Goal: Information Seeking & Learning: Learn about a topic

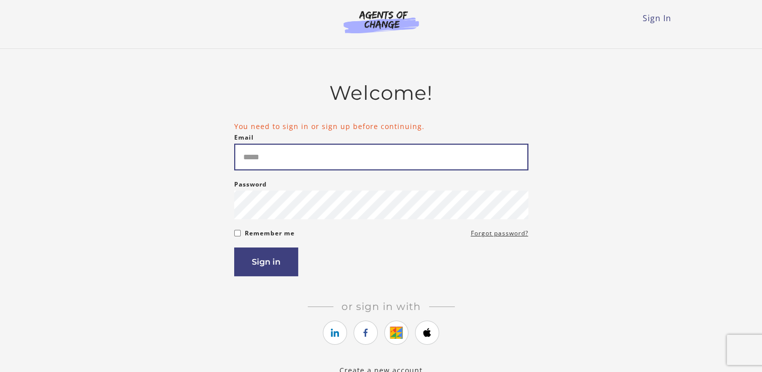
paste input "**********"
type input "**********"
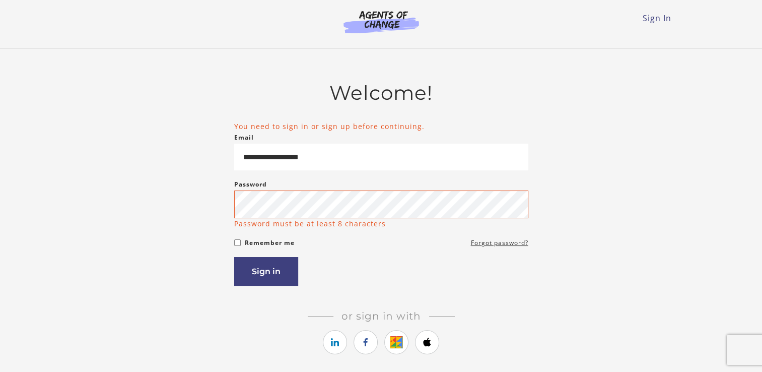
click at [482, 287] on article "**********" at bounding box center [381, 227] width 294 height 292
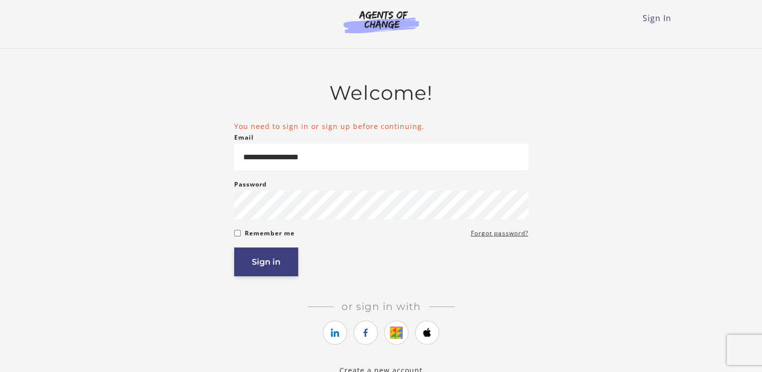
click at [279, 262] on button "Sign in" at bounding box center [266, 261] width 64 height 29
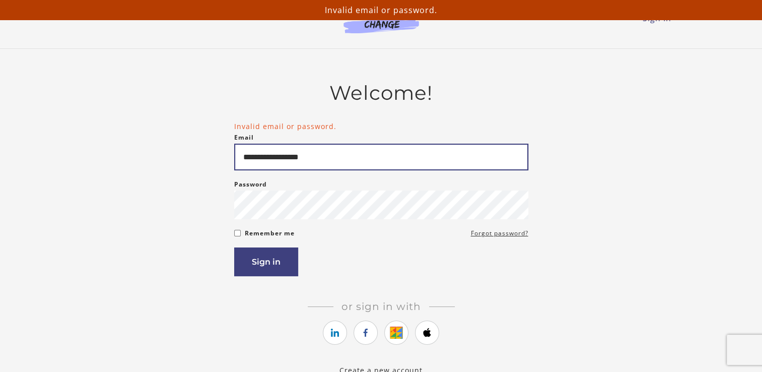
click at [346, 161] on input "**********" at bounding box center [381, 157] width 294 height 27
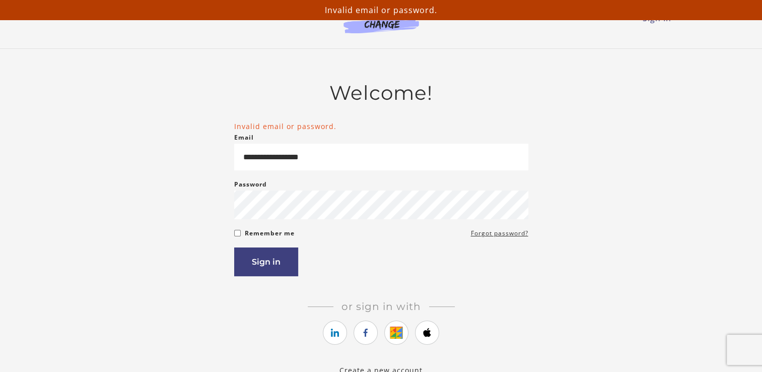
click at [443, 300] on article "**********" at bounding box center [381, 222] width 294 height 283
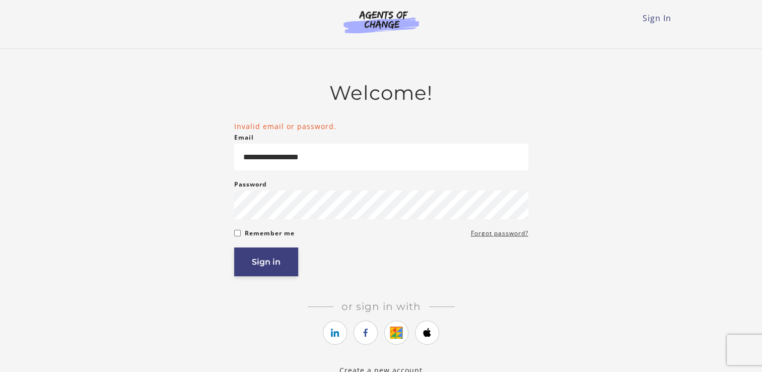
click at [243, 263] on button "Sign in" at bounding box center [266, 261] width 64 height 29
click at [183, 281] on div "**********" at bounding box center [381, 228] width 588 height 295
click at [257, 267] on button "Sign in" at bounding box center [266, 261] width 64 height 29
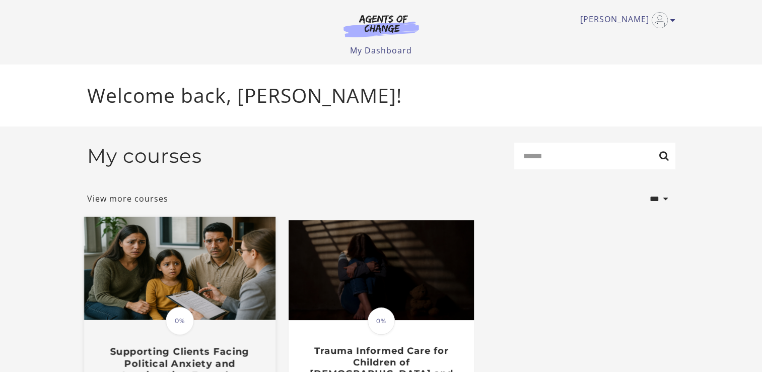
click at [227, 263] on img at bounding box center [179, 268] width 191 height 103
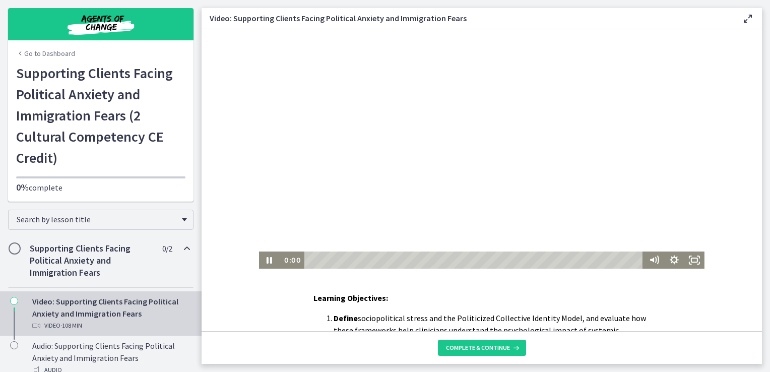
scroll to position [101, 0]
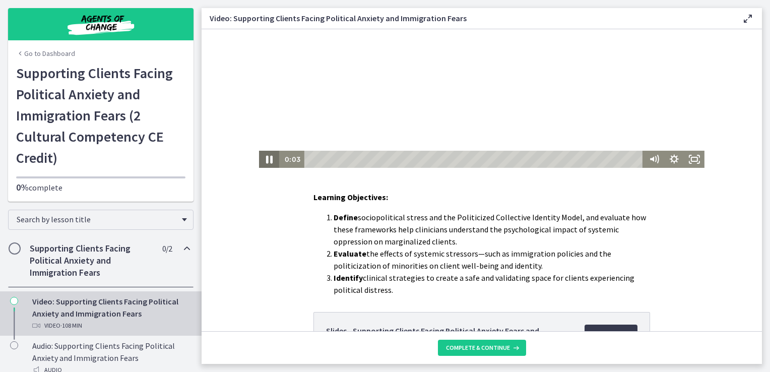
drag, startPoint x: 260, startPoint y: 160, endPoint x: 496, endPoint y: 101, distance: 243.1
click at [260, 160] on icon "Pause" at bounding box center [269, 159] width 24 height 21
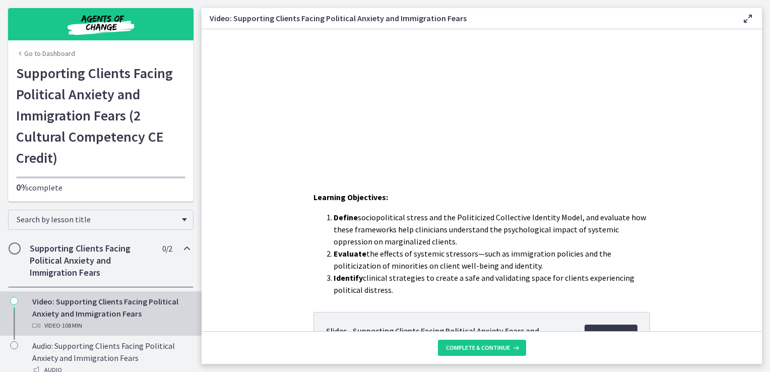
click at [318, 265] on ol "Define sociopolitical stress and the Politicized Collective Identity Model, and…" at bounding box center [481, 253] width 336 height 85
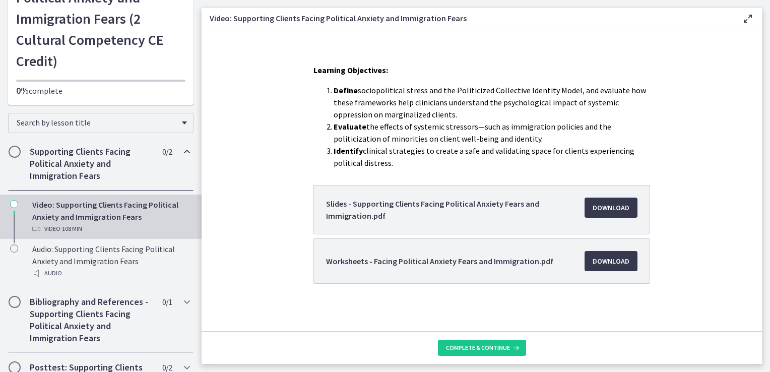
scroll to position [0, 0]
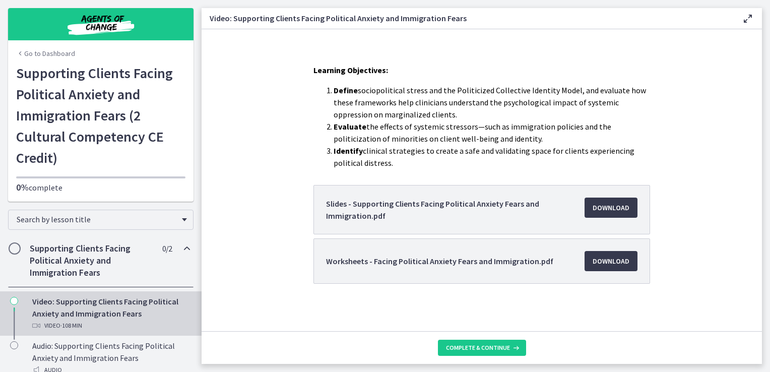
click at [77, 120] on h1 "Supporting Clients Facing Political Anxiety and Immigration Fears (2 Cultural C…" at bounding box center [100, 115] width 169 height 106
click at [16, 54] on icon "Chapters" at bounding box center [20, 53] width 8 height 8
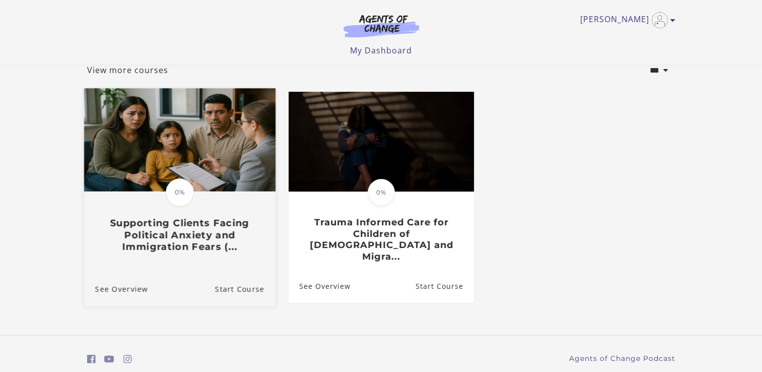
scroll to position [91, 0]
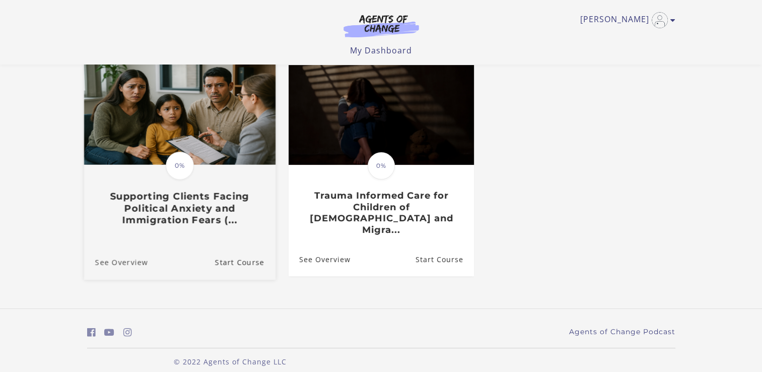
click at [132, 255] on link "See Overview" at bounding box center [116, 263] width 64 height 34
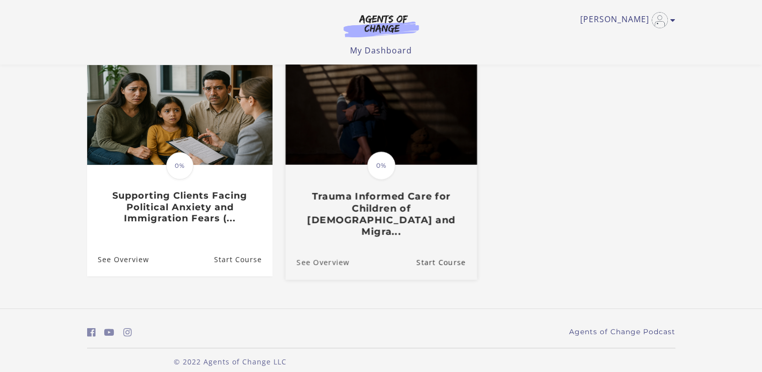
click at [331, 256] on link "See Overview" at bounding box center [317, 263] width 64 height 34
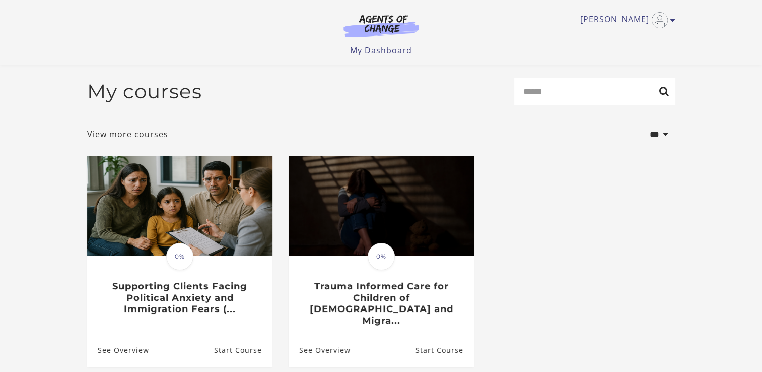
click at [396, 27] on img at bounding box center [381, 25] width 97 height 23
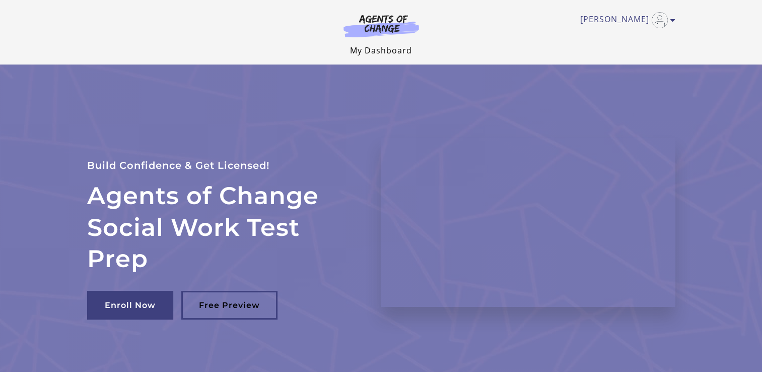
click at [379, 48] on link "My Dashboard" at bounding box center [381, 50] width 62 height 11
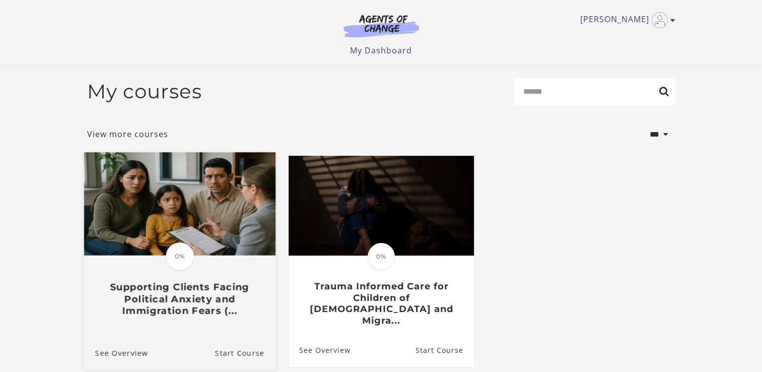
scroll to position [91, 0]
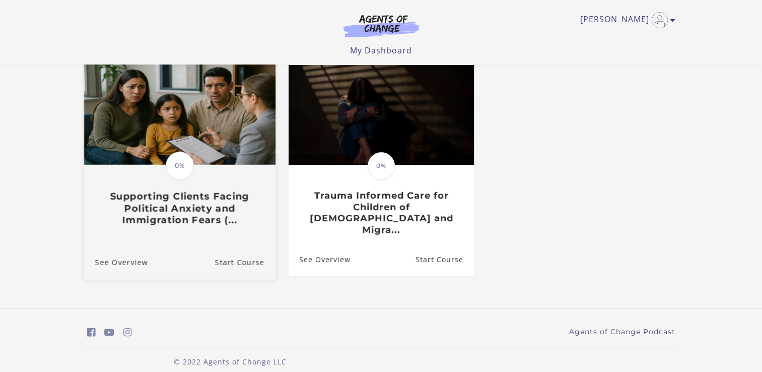
click at [121, 207] on h3 "Supporting Clients Facing Political Anxiety and Immigration Fears (..." at bounding box center [179, 207] width 169 height 35
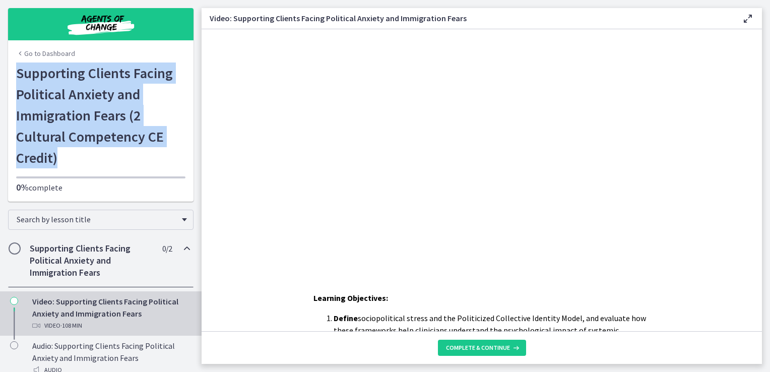
drag, startPoint x: 12, startPoint y: 71, endPoint x: 148, endPoint y: 154, distance: 159.4
click at [148, 154] on h1 "Supporting Clients Facing Political Anxiety and Immigration Fears (2 Cultural C…" at bounding box center [100, 115] width 169 height 106
drag, startPoint x: 148, startPoint y: 154, endPoint x: 97, endPoint y: 126, distance: 58.4
copy h1 "Supporting Clients Facing Political Anxiety and Immigration Fears (2 Cultural C…"
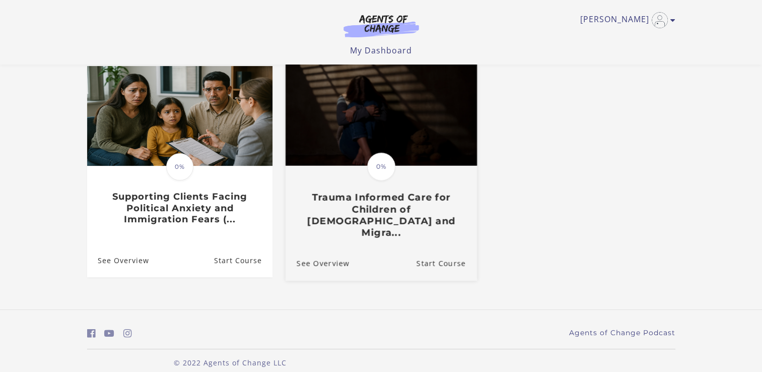
scroll to position [91, 0]
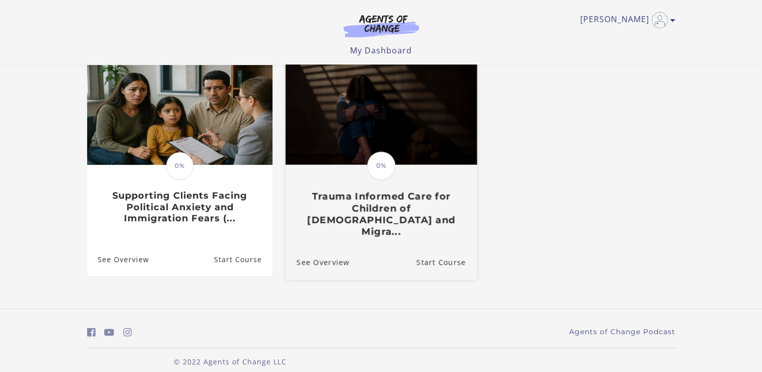
click at [373, 215] on h3 "Trauma Informed Care for Children of [DEMOGRAPHIC_DATA] and Migra..." at bounding box center [380, 213] width 169 height 47
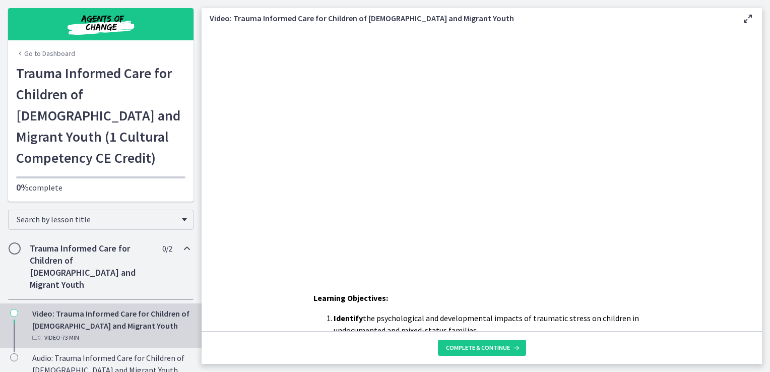
click at [85, 97] on h1 "Trauma Informed Care for Children of [DEMOGRAPHIC_DATA] and Migrant Youth (1 Cu…" at bounding box center [100, 115] width 169 height 106
click at [85, 97] on h1 "Trauma Informed Care for Children of Undocumented Parents and Migrant Youth (1 …" at bounding box center [100, 115] width 169 height 106
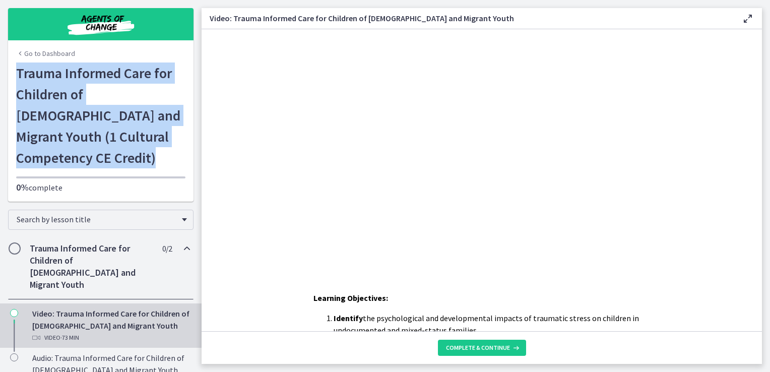
click at [85, 97] on h1 "Trauma Informed Care for Children of Undocumented Parents and Migrant Youth (1 …" at bounding box center [100, 115] width 169 height 106
copy div "Trauma Informed Care for Children of Undocumented Parents and Migrant Youth (1 …"
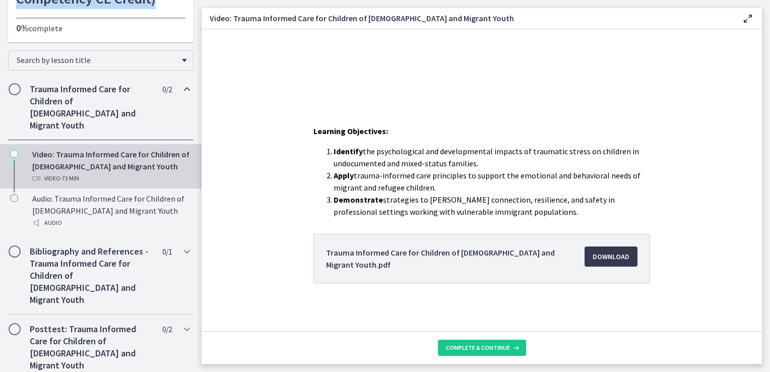
scroll to position [183, 0]
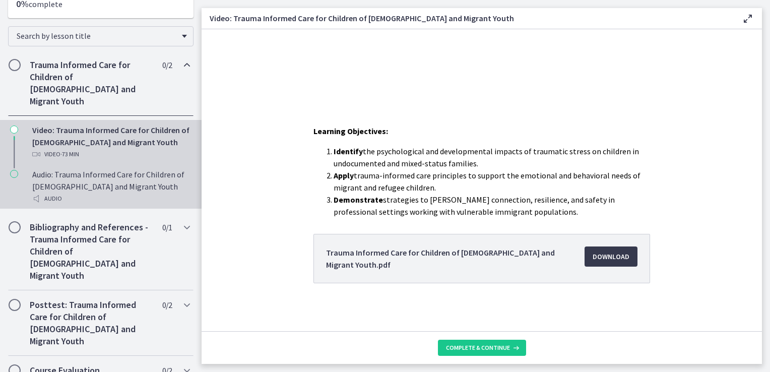
click at [105, 185] on div "Audio: Trauma Informed Care for Children of Undocumented Parents and Migrant Yo…" at bounding box center [110, 186] width 157 height 36
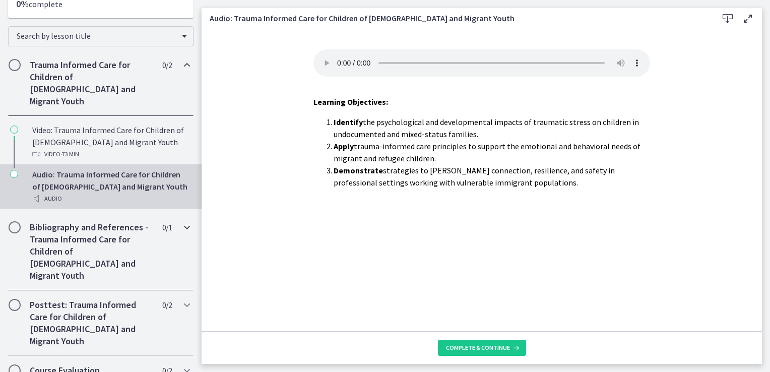
click at [88, 244] on h2 "Bibliography and References - Trauma Informed Care for Children of Undocumented…" at bounding box center [91, 251] width 123 height 60
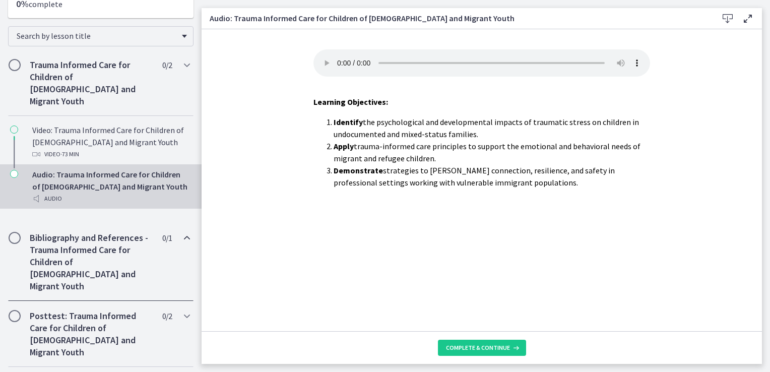
scroll to position [139, 0]
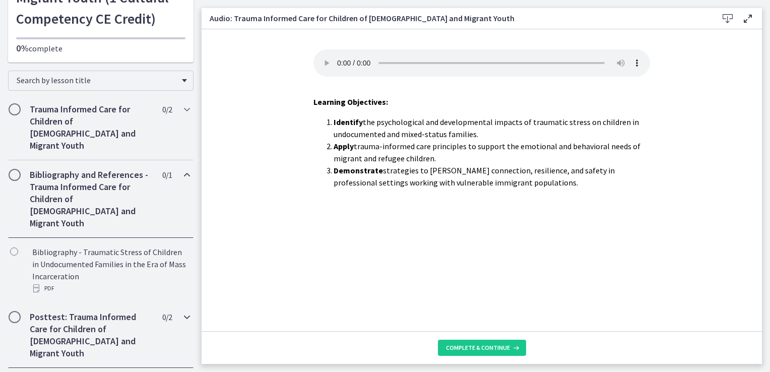
click at [82, 311] on h2 "Posttest: Trauma Informed Care for Children of Undocumented Parents and Migrant…" at bounding box center [91, 335] width 123 height 48
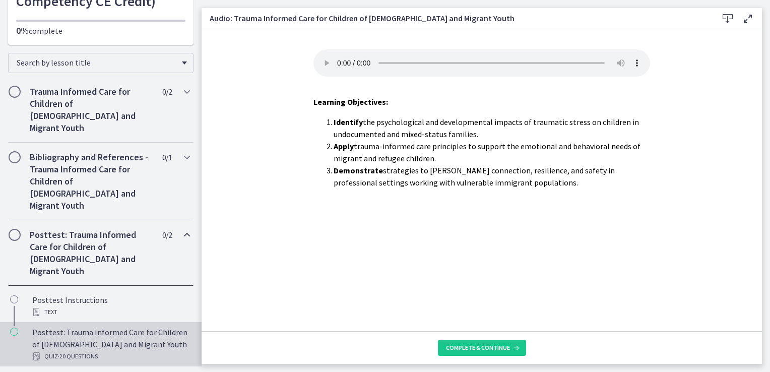
scroll to position [171, 0]
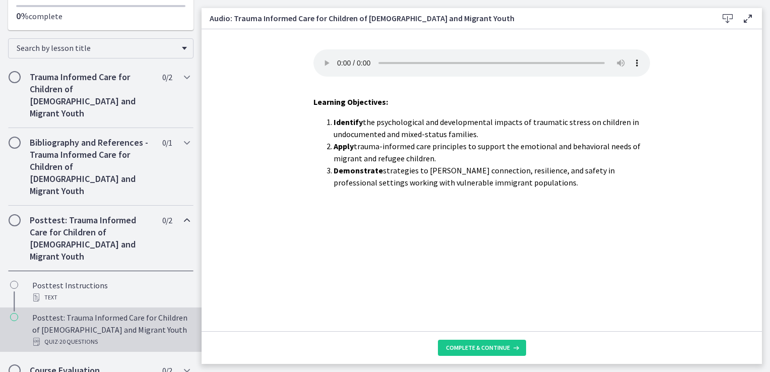
click at [85, 311] on div "Posttest: Trauma Informed Care for Children of Undocumented Parents and Migrant…" at bounding box center [110, 329] width 157 height 36
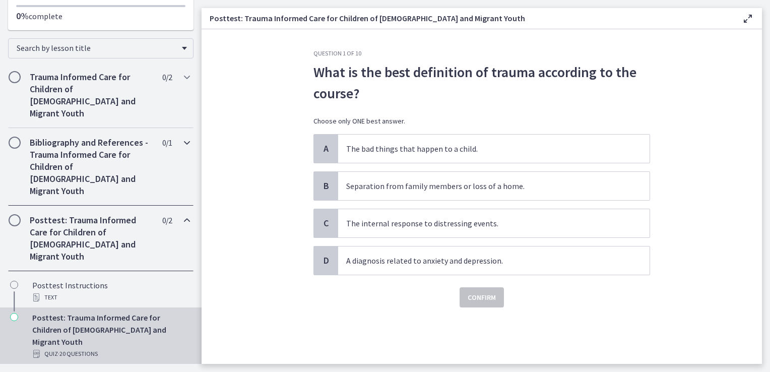
click at [57, 142] on h2 "Bibliography and References - Trauma Informed Care for Children of Undocumented…" at bounding box center [91, 166] width 123 height 60
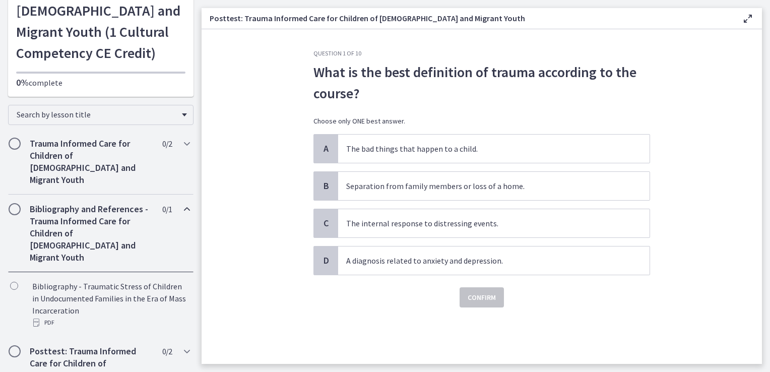
scroll to position [89, 0]
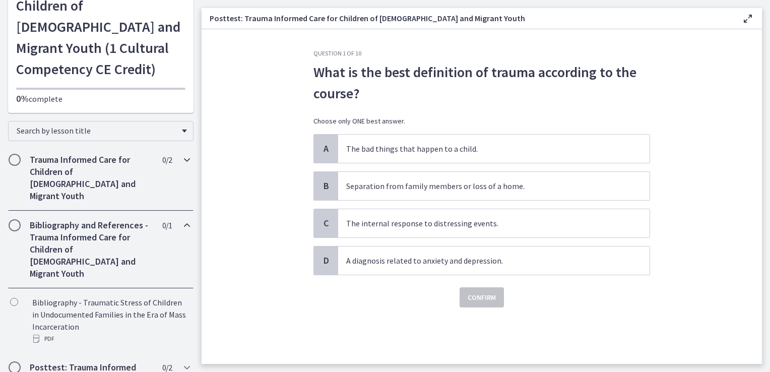
click at [82, 183] on h2 "Trauma Informed Care for Children of Undocumented Parents and Migrant Youth" at bounding box center [91, 178] width 123 height 48
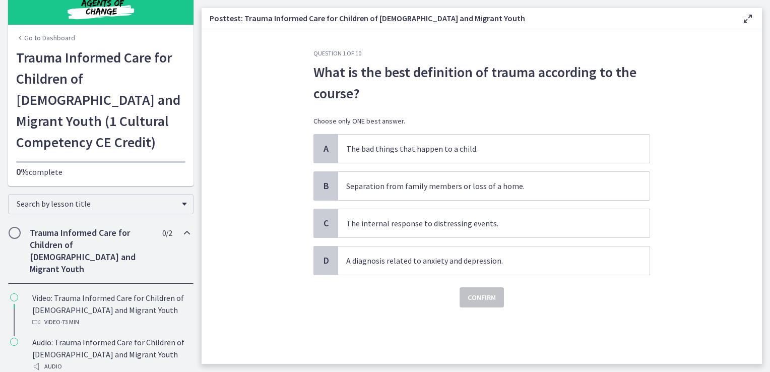
scroll to position [0, 0]
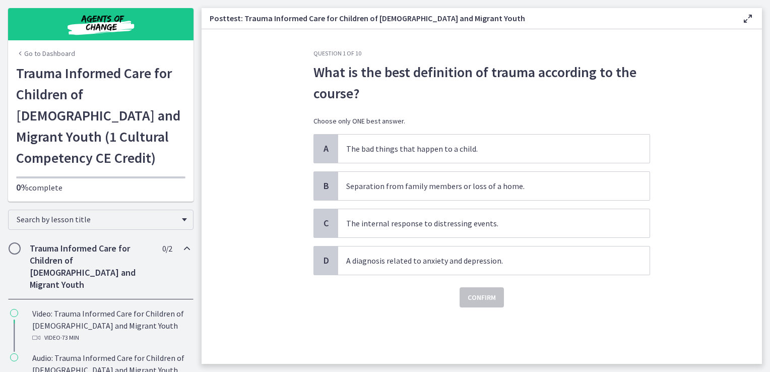
click at [104, 259] on h2 "Trauma Informed Care for Children of Undocumented Parents and Migrant Youth" at bounding box center [91, 266] width 123 height 48
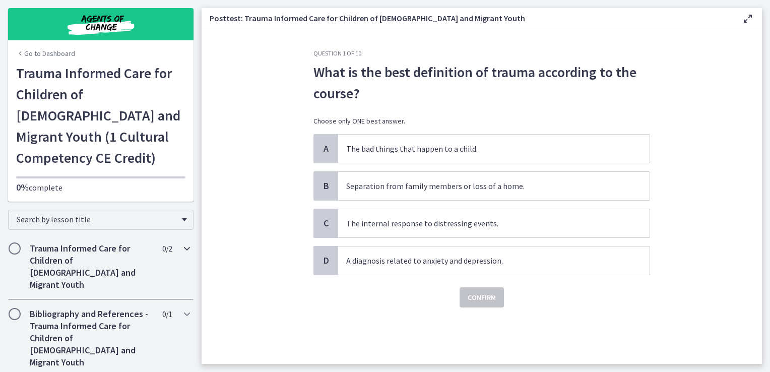
click at [11, 245] on span "Chapters" at bounding box center [15, 248] width 10 height 10
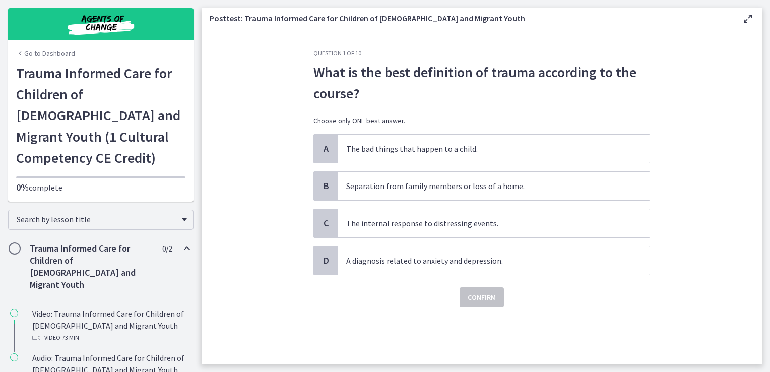
scroll to position [50, 0]
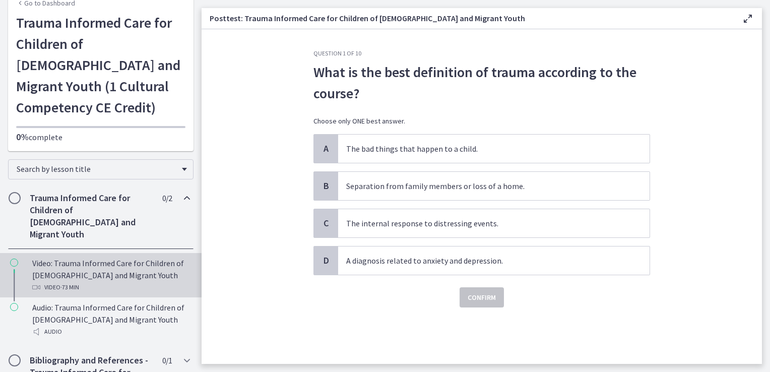
click at [75, 257] on div "Video: Trauma Informed Care for Children of Undocumented Parents and Migrant Yo…" at bounding box center [110, 275] width 157 height 36
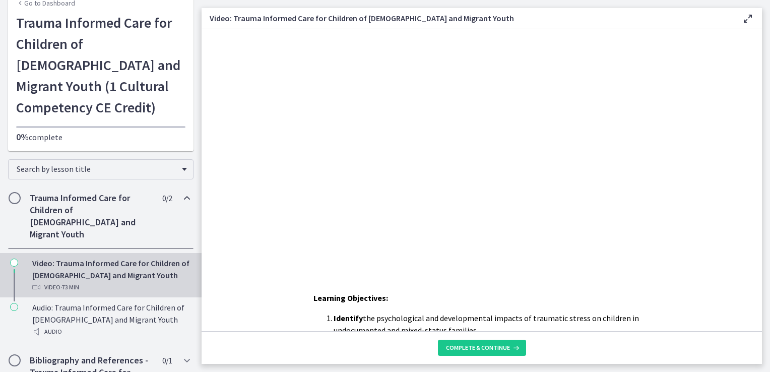
click at [71, 203] on h2 "Trauma Informed Care for Children of Undocumented Parents and Migrant Youth" at bounding box center [91, 216] width 123 height 48
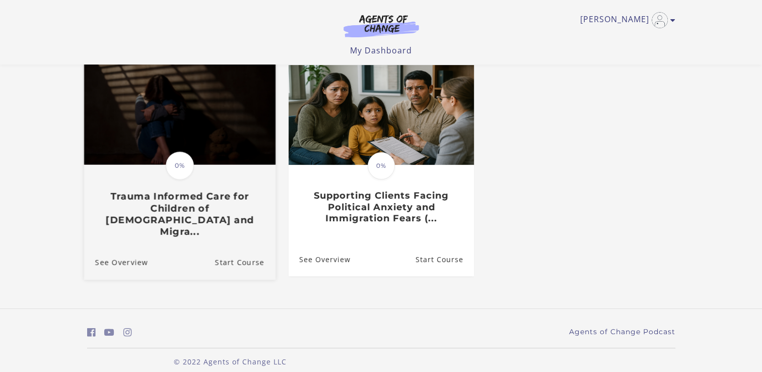
click at [149, 220] on h3 "Trauma Informed Care for Children of Undocumented Parents and Migra..." at bounding box center [179, 213] width 169 height 47
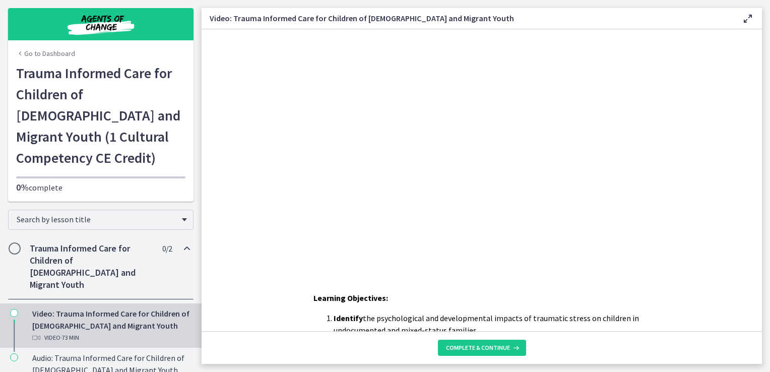
scroll to position [50, 0]
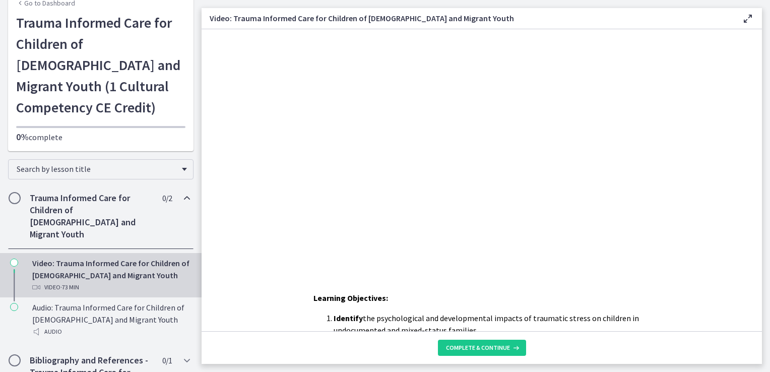
click at [88, 203] on h2 "Trauma Informed Care for Children of [DEMOGRAPHIC_DATA] and Migrant Youth" at bounding box center [91, 216] width 123 height 48
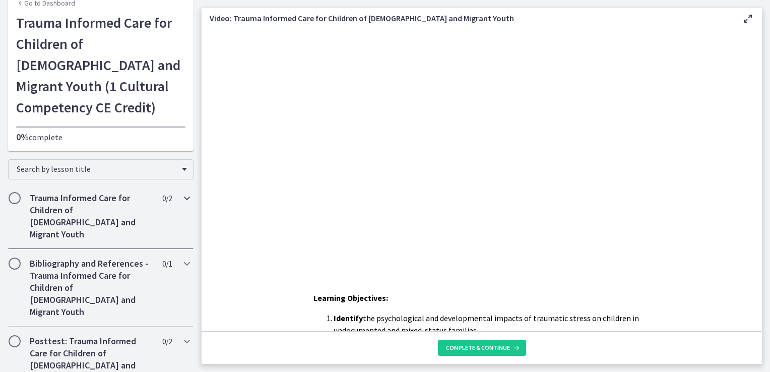
click at [30, 216] on h2 "Trauma Informed Care for Children of [DEMOGRAPHIC_DATA] and Migrant Youth" at bounding box center [91, 216] width 123 height 48
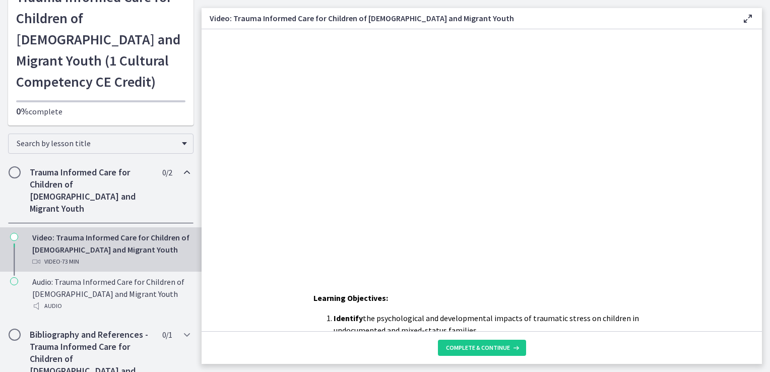
scroll to position [101, 0]
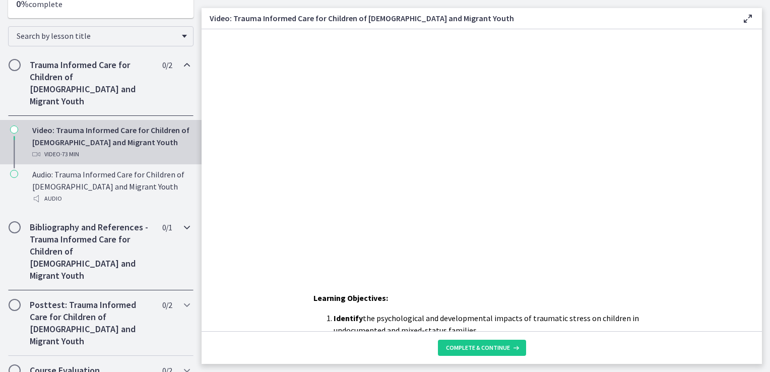
click at [55, 237] on h2 "Bibliography and References - Trauma Informed Care for Children of [DEMOGRAPHIC…" at bounding box center [91, 251] width 123 height 60
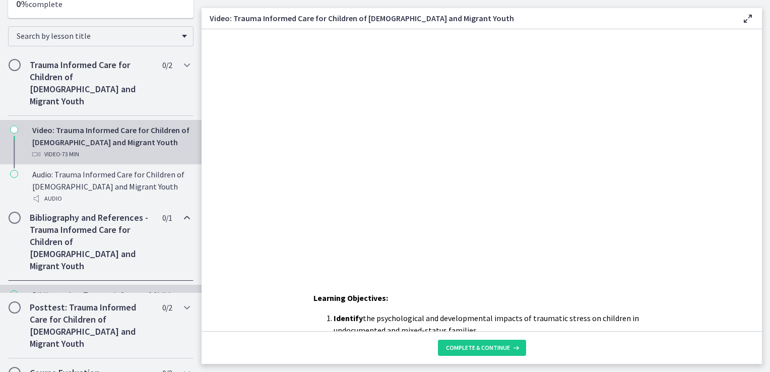
scroll to position [139, 0]
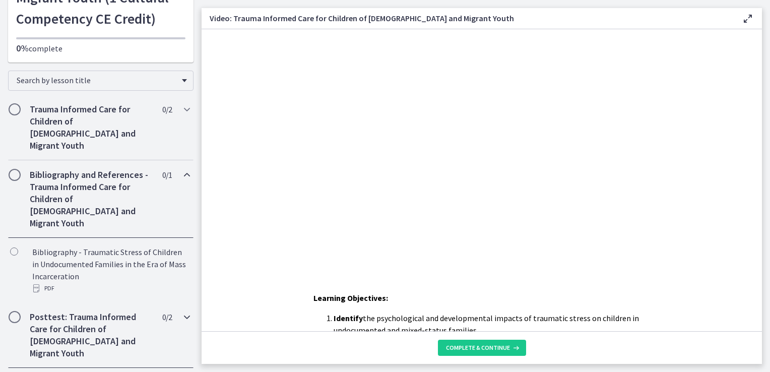
click at [71, 311] on h2 "Posttest: Trauma Informed Care for Children of [DEMOGRAPHIC_DATA] and Migrant Y…" at bounding box center [91, 335] width 123 height 48
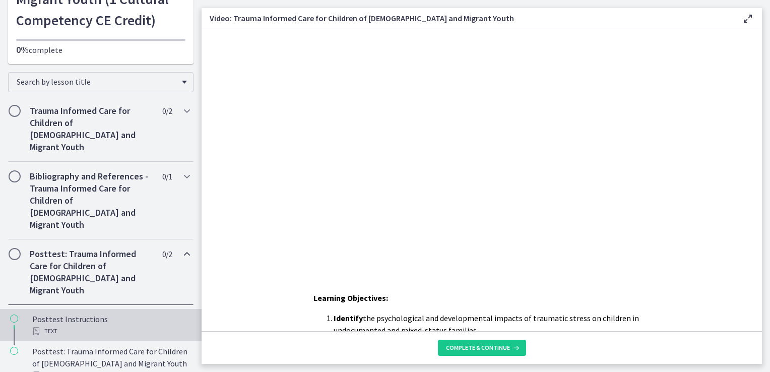
scroll to position [121, 0]
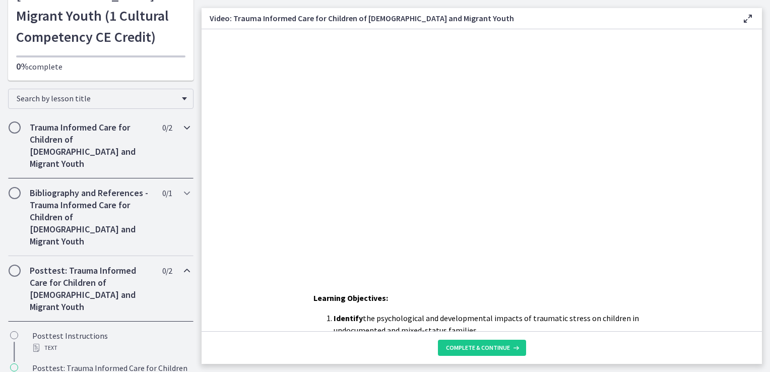
click at [89, 142] on h2 "Trauma Informed Care for Children of [DEMOGRAPHIC_DATA] and Migrant Youth" at bounding box center [91, 145] width 123 height 48
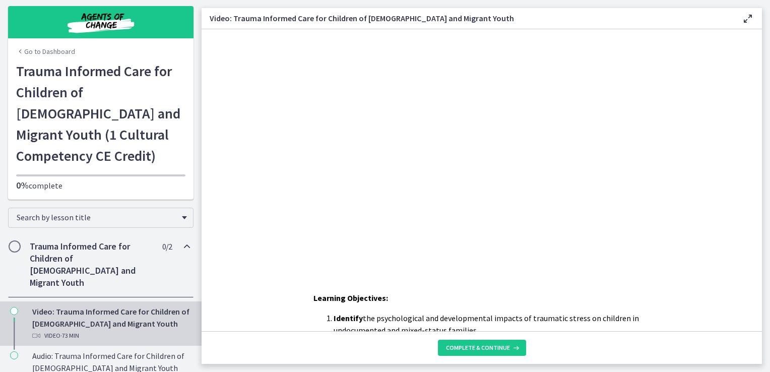
scroll to position [0, 0]
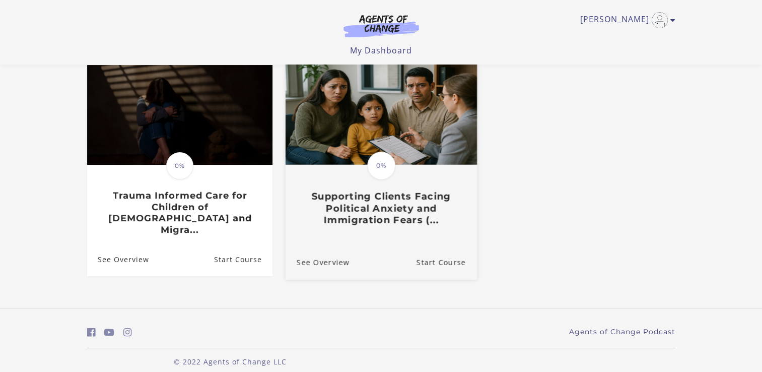
click at [344, 212] on h3 "Supporting Clients Facing Political Anxiety and Immigration Fears (..." at bounding box center [380, 207] width 169 height 35
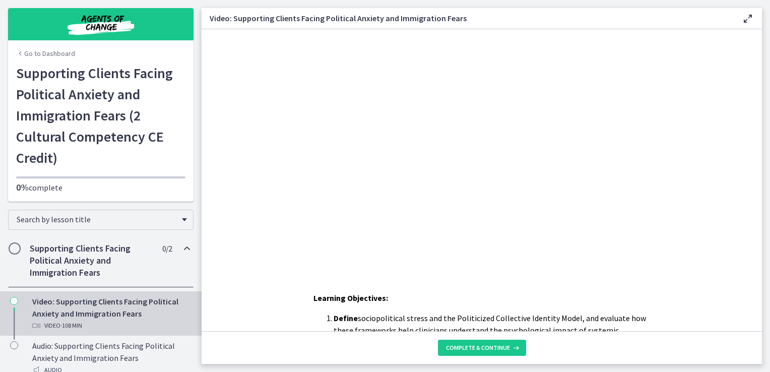
click at [90, 262] on h2 "Supporting Clients Facing Political Anxiety and Immigration Fears" at bounding box center [91, 260] width 123 height 36
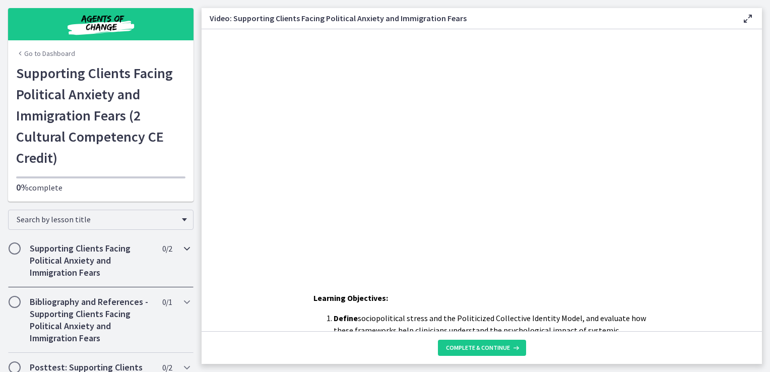
click at [90, 262] on h2 "Supporting Clients Facing Political Anxiety and Immigration Fears" at bounding box center [91, 260] width 123 height 36
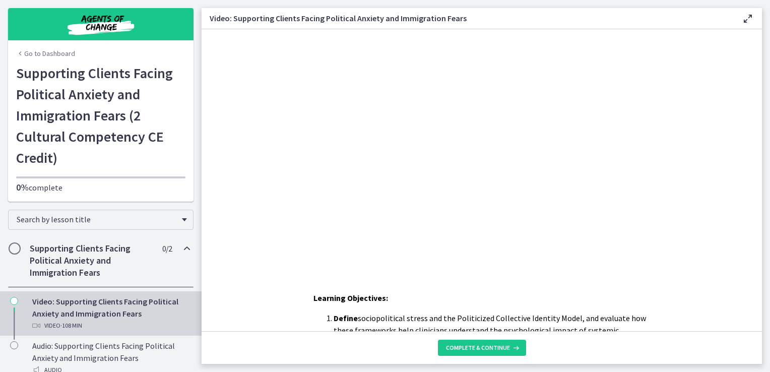
scroll to position [50, 0]
